Goal: Task Accomplishment & Management: Manage account settings

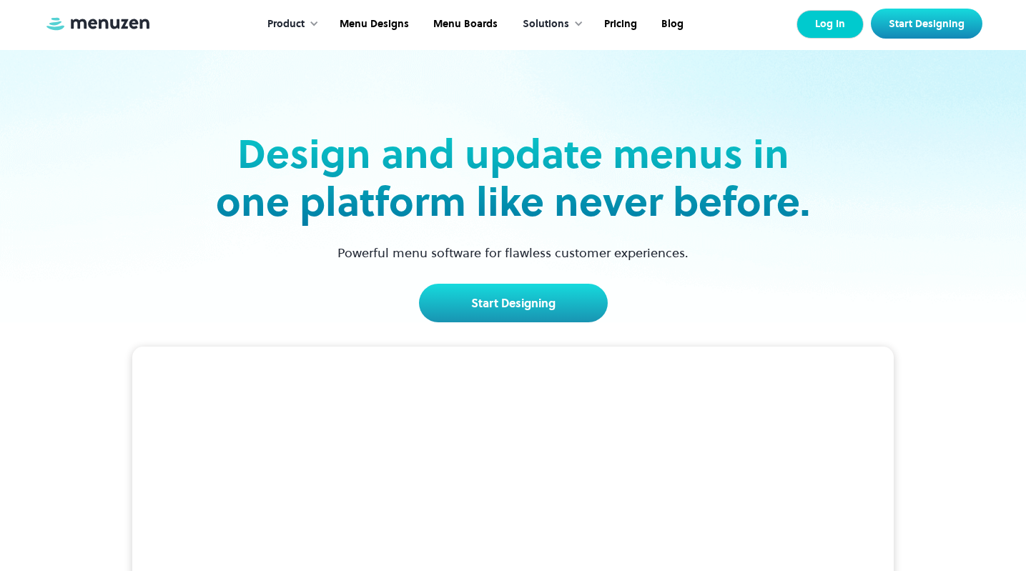
click at [834, 31] on link "Log In" at bounding box center [829, 24] width 67 height 29
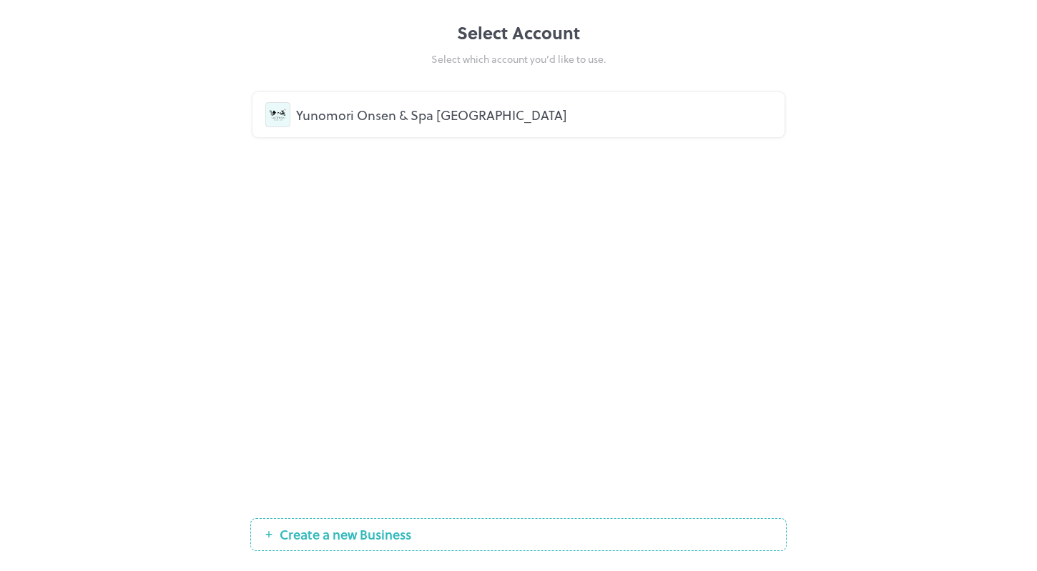
click at [528, 120] on div "Yunomori Onsen & Spa Singapore" at bounding box center [533, 114] width 475 height 19
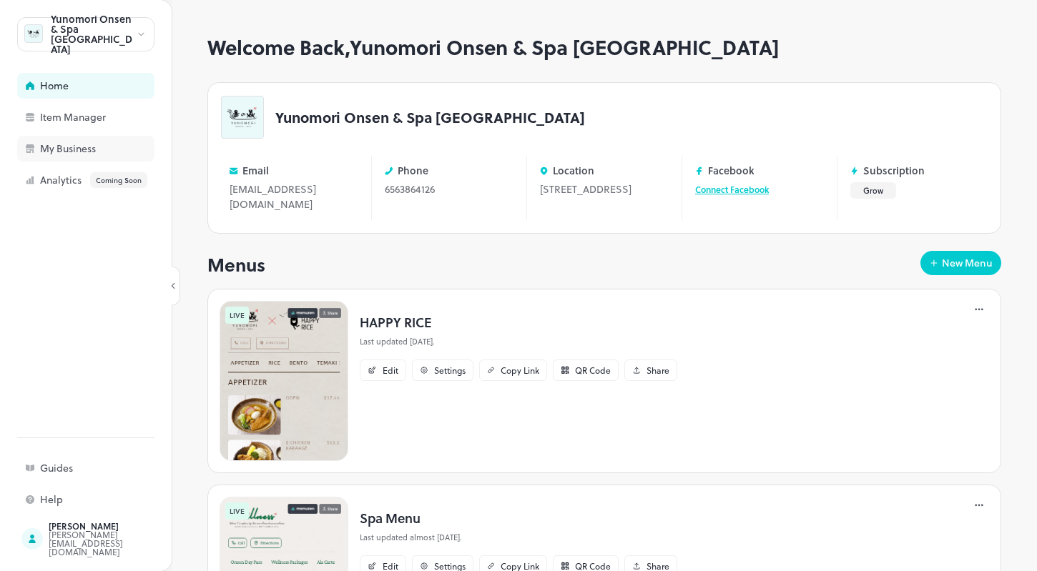
click at [97, 145] on div "My Business" at bounding box center [111, 149] width 143 height 10
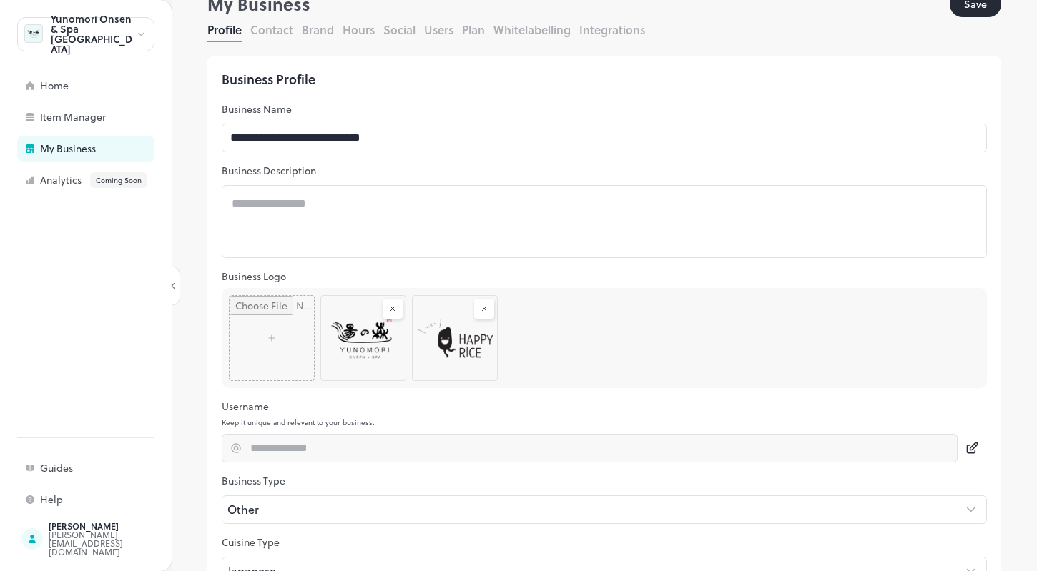
scroll to position [149, 0]
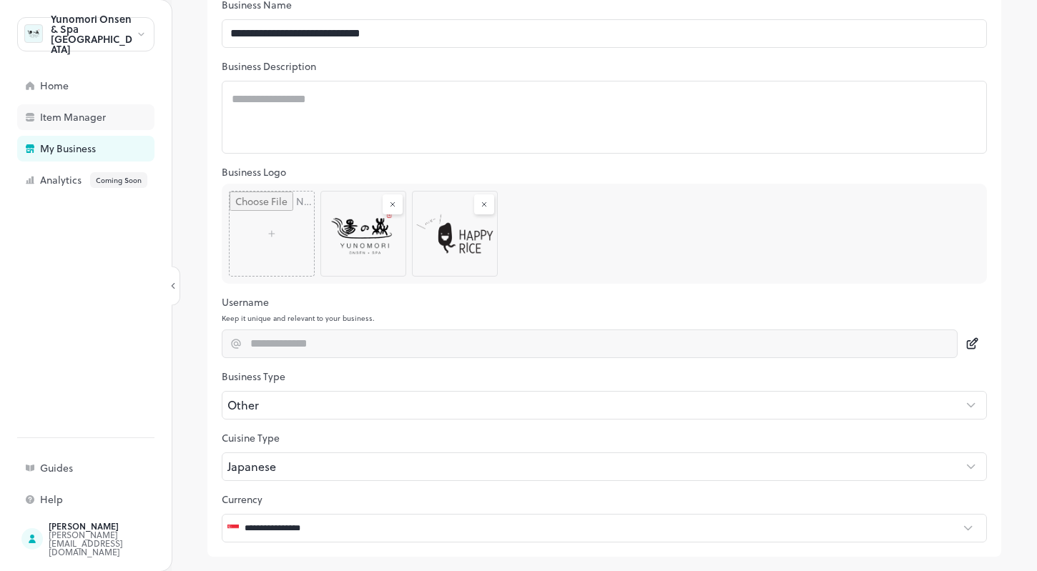
click at [86, 122] on div "Item Manager" at bounding box center [111, 117] width 143 height 10
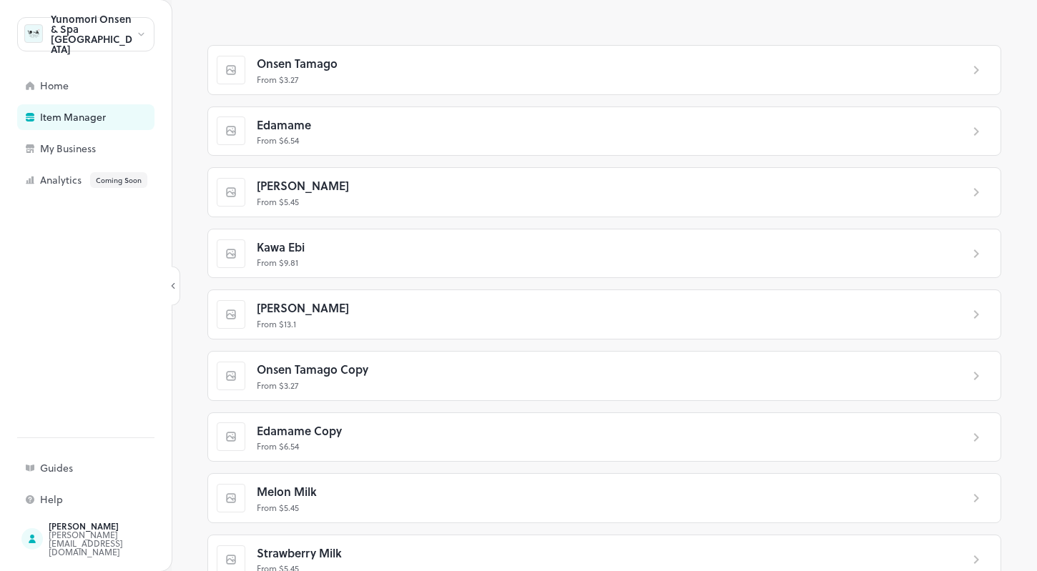
scroll to position [753, 0]
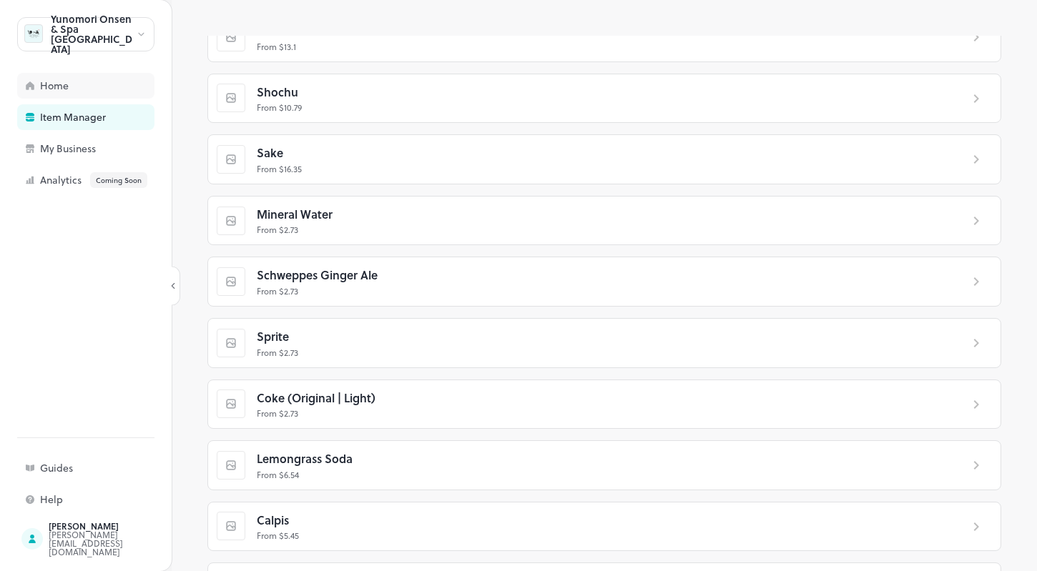
click at [68, 81] on div "Home" at bounding box center [111, 86] width 143 height 10
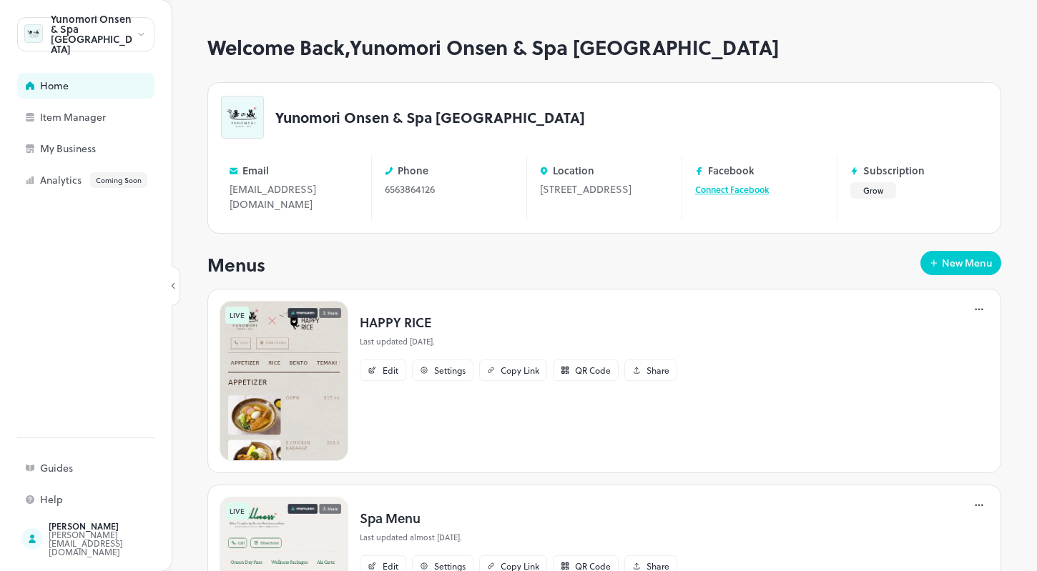
click at [103, 41] on div "Yunomori Onsen & Spa [GEOGRAPHIC_DATA]" at bounding box center [93, 34] width 85 height 40
drag, startPoint x: 1033, startPoint y: 281, endPoint x: 1034, endPoint y: 300, distance: 18.6
click at [1034, 300] on div at bounding box center [518, 285] width 1037 height 571
click at [84, 540] on div "[PERSON_NAME][EMAIL_ADDRESS][DOMAIN_NAME]" at bounding box center [116, 543] width 134 height 26
click at [59, 508] on div "Help" at bounding box center [85, 500] width 137 height 26
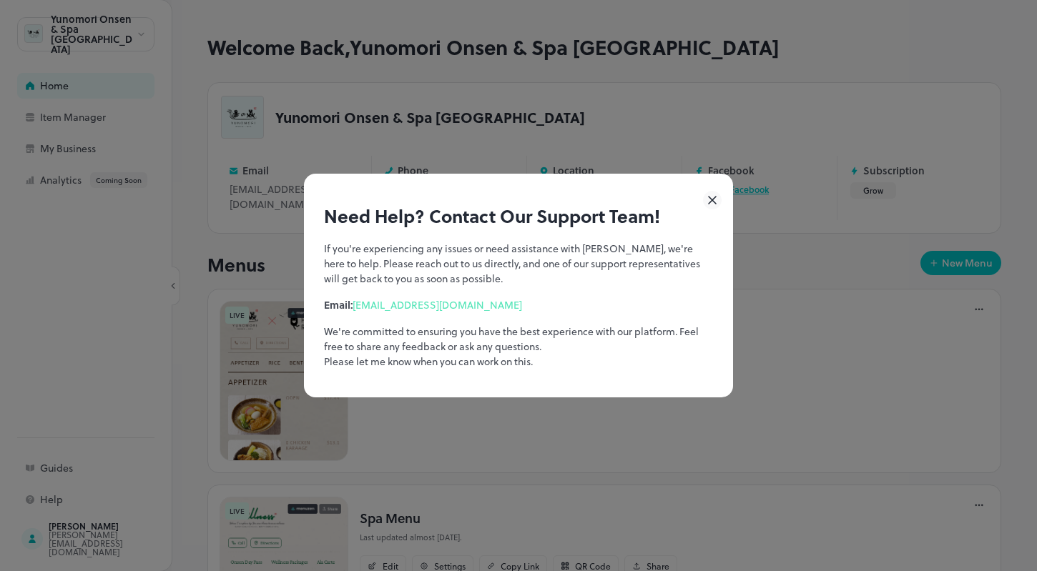
click at [705, 195] on icon at bounding box center [712, 200] width 19 height 19
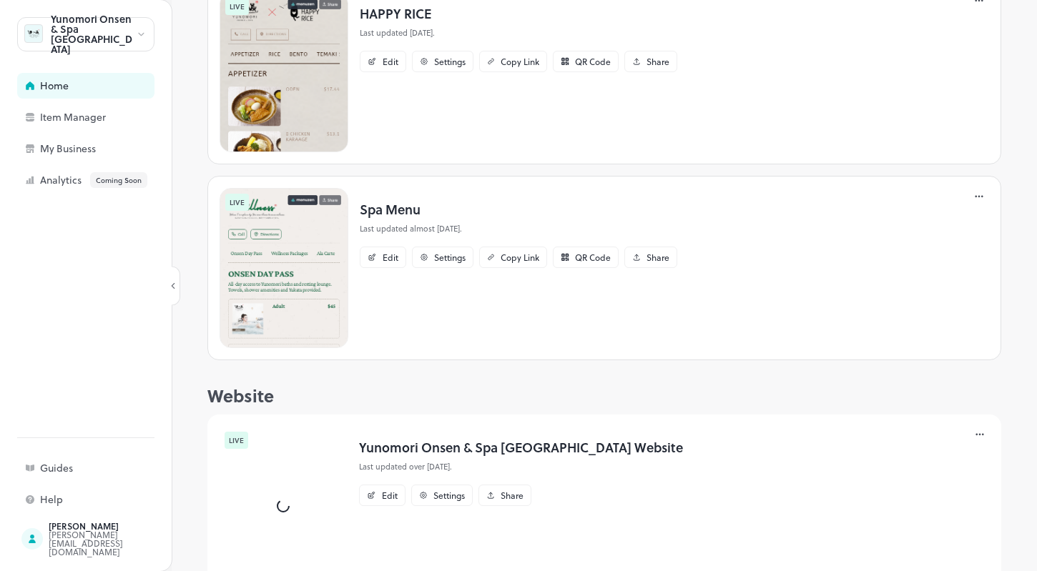
scroll to position [346, 0]
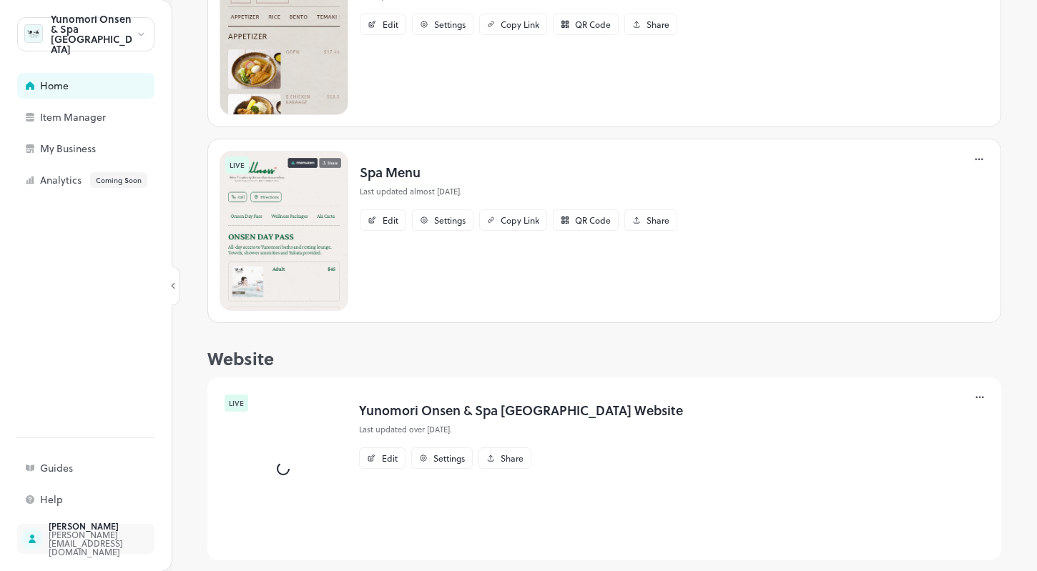
click at [103, 538] on div "sharon@yunomorionsen.com.sg" at bounding box center [116, 543] width 134 height 26
